Goal: Transaction & Acquisition: Purchase product/service

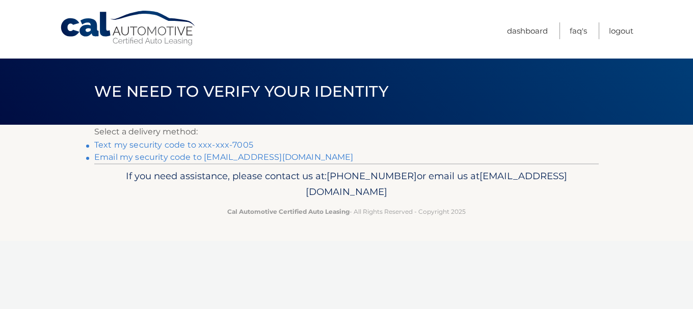
click at [219, 145] on link "Text my security code to xxx-xxx-7005" at bounding box center [173, 145] width 159 height 10
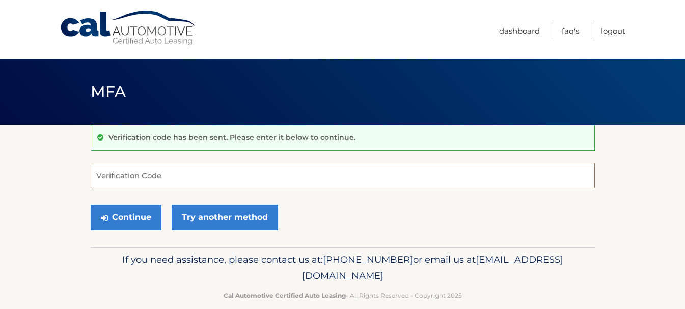
click at [109, 181] on input "Verification Code" at bounding box center [343, 175] width 504 height 25
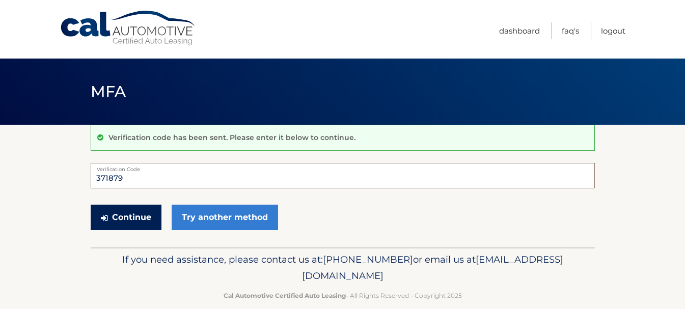
type input "371879"
click at [121, 221] on button "Continue" at bounding box center [126, 217] width 71 height 25
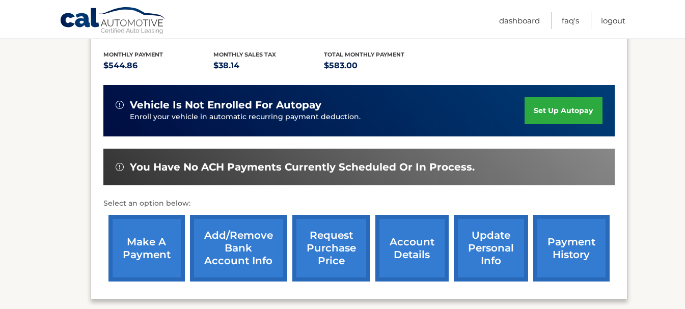
scroll to position [230, 0]
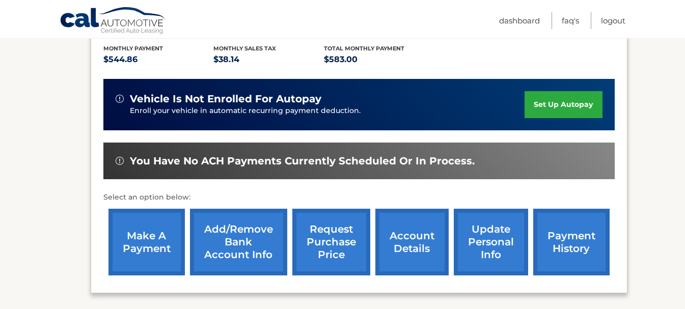
click at [138, 241] on link "make a payment" at bounding box center [147, 242] width 76 height 67
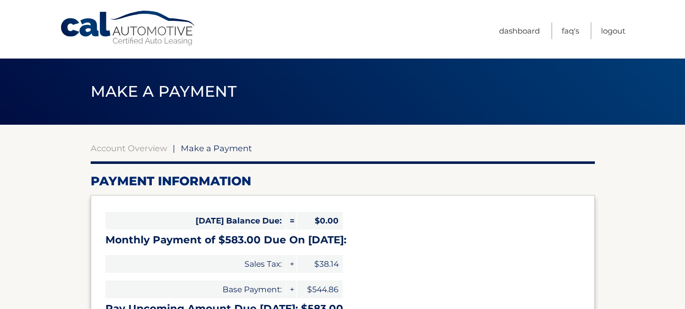
select select "MWY0MjY0MTYtNTRmZi00ZmYyLWFmNDEtODdlZjkwYTgzYjc4"
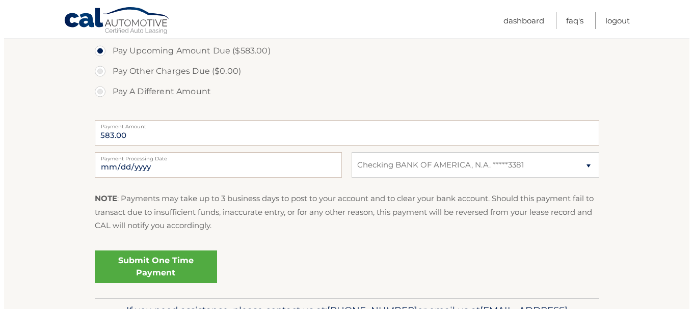
scroll to position [359, 0]
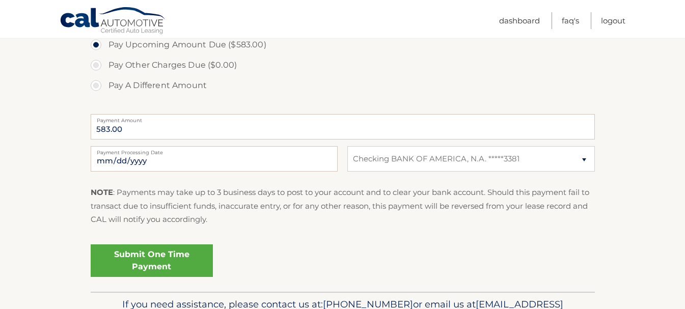
click at [161, 263] on link "Submit One Time Payment" at bounding box center [152, 261] width 122 height 33
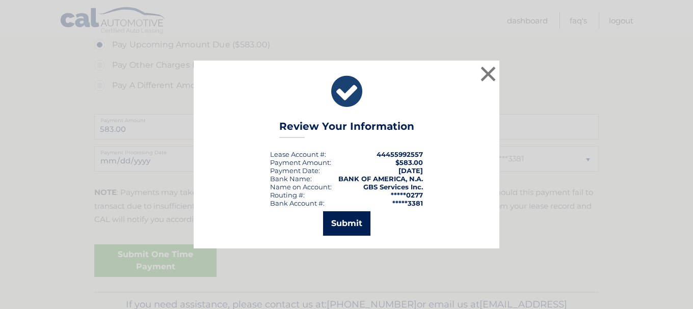
click at [343, 226] on button "Submit" at bounding box center [346, 223] width 47 height 24
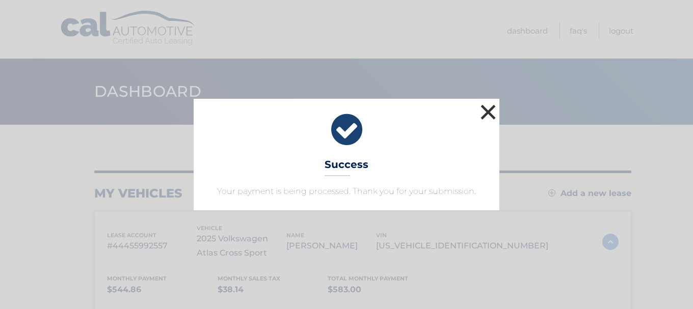
click at [484, 112] on button "×" at bounding box center [488, 112] width 20 height 20
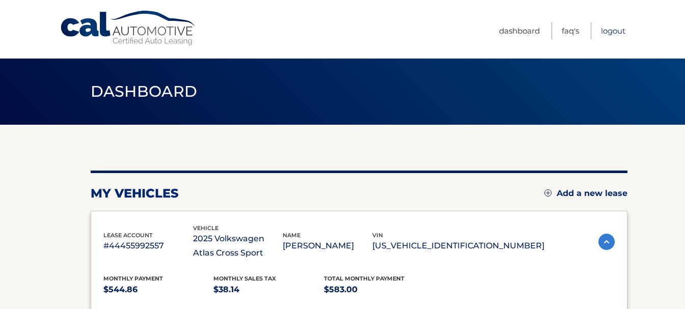
click at [620, 29] on link "Logout" at bounding box center [613, 30] width 24 height 17
